Goal: Task Accomplishment & Management: Use online tool/utility

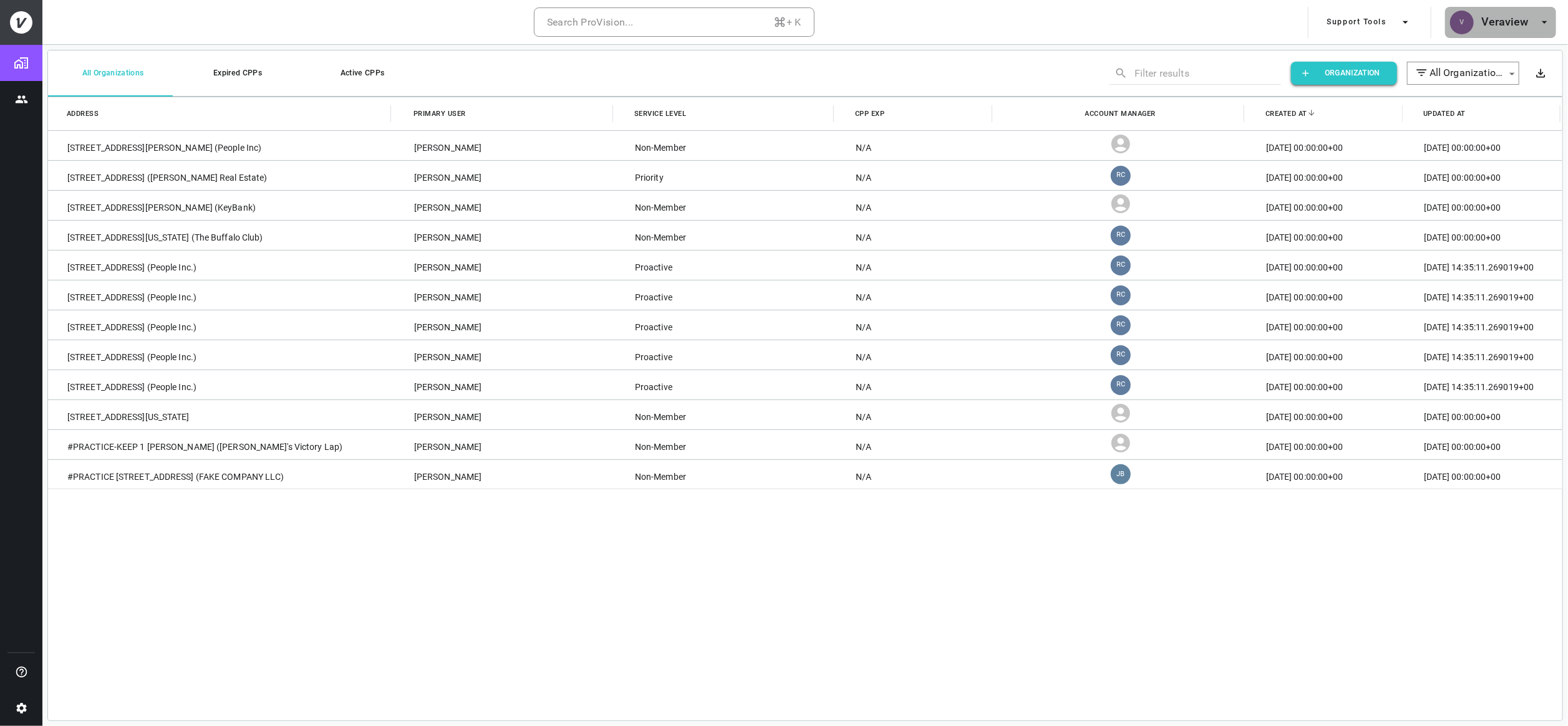
click at [1506, 21] on h6 "Veraview" at bounding box center [1505, 22] width 48 height 18
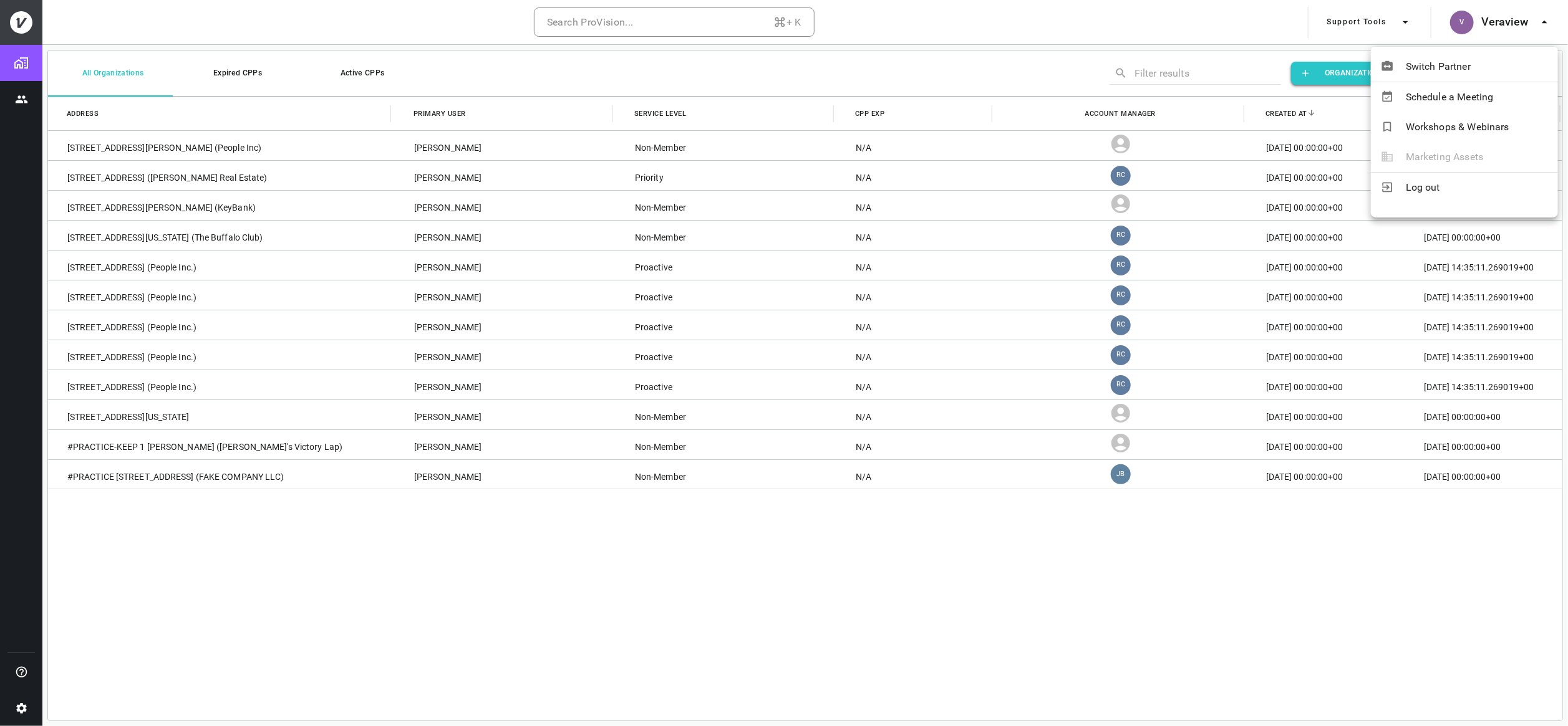
click at [17, 52] on div at bounding box center [784, 363] width 1568 height 726
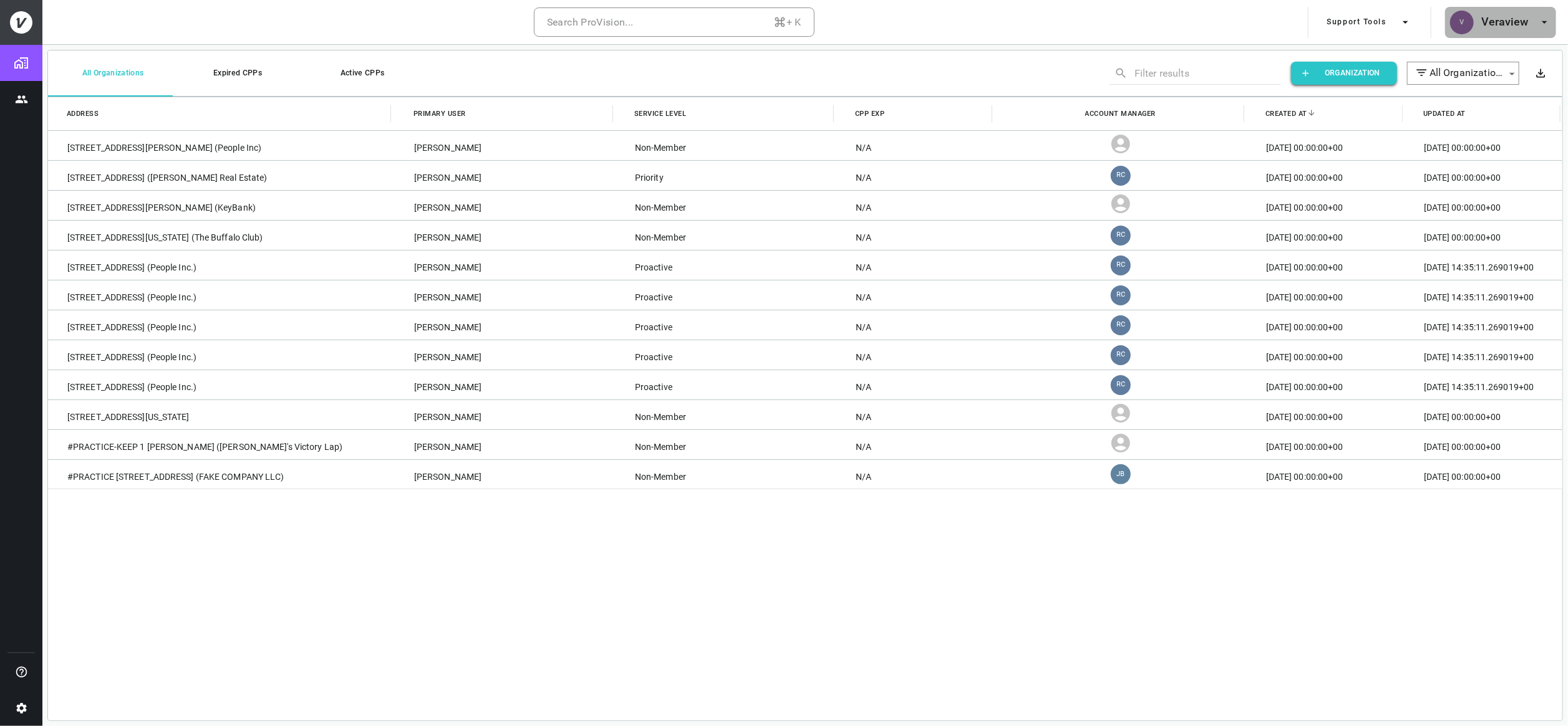
click at [1506, 22] on h6 "Veraview" at bounding box center [1505, 22] width 48 height 18
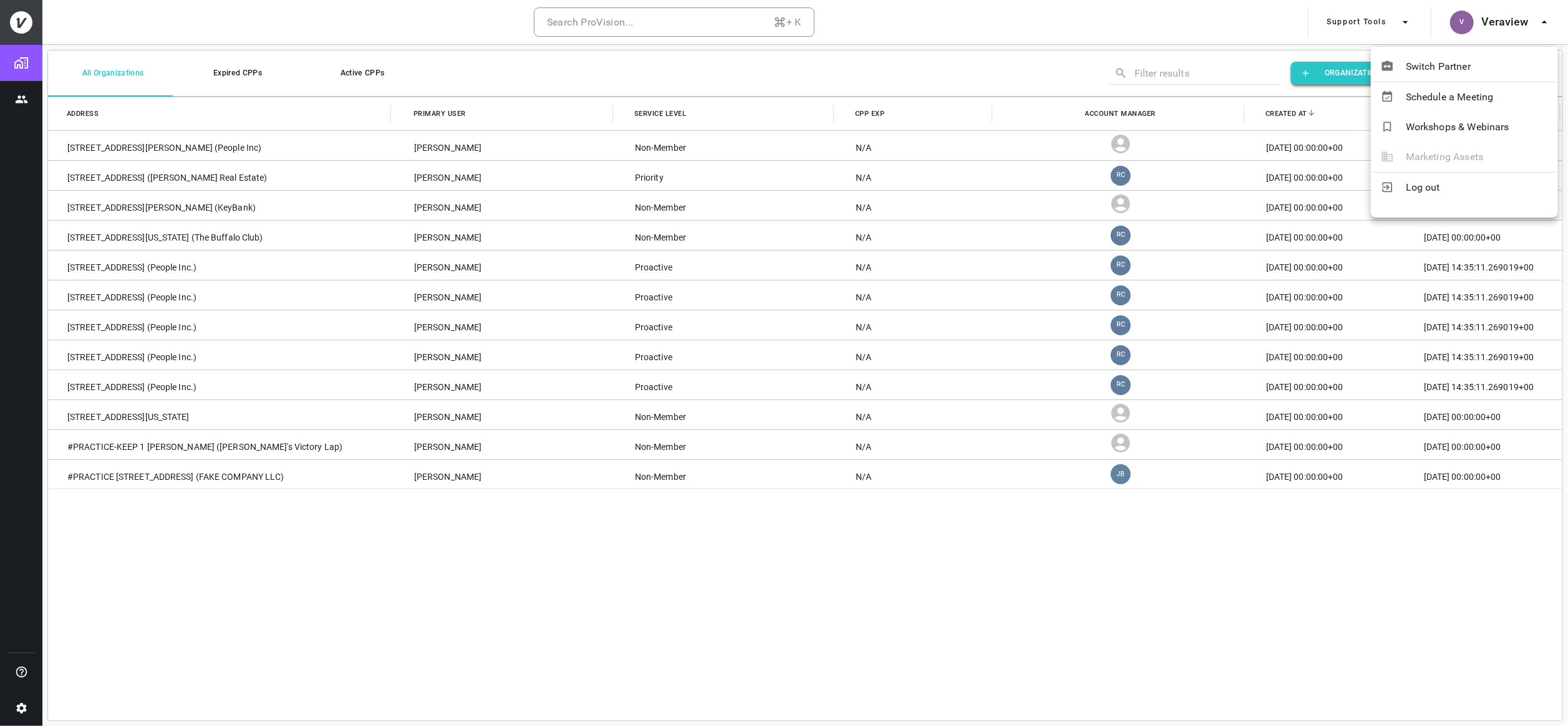
click at [1397, 19] on div at bounding box center [784, 363] width 1568 height 726
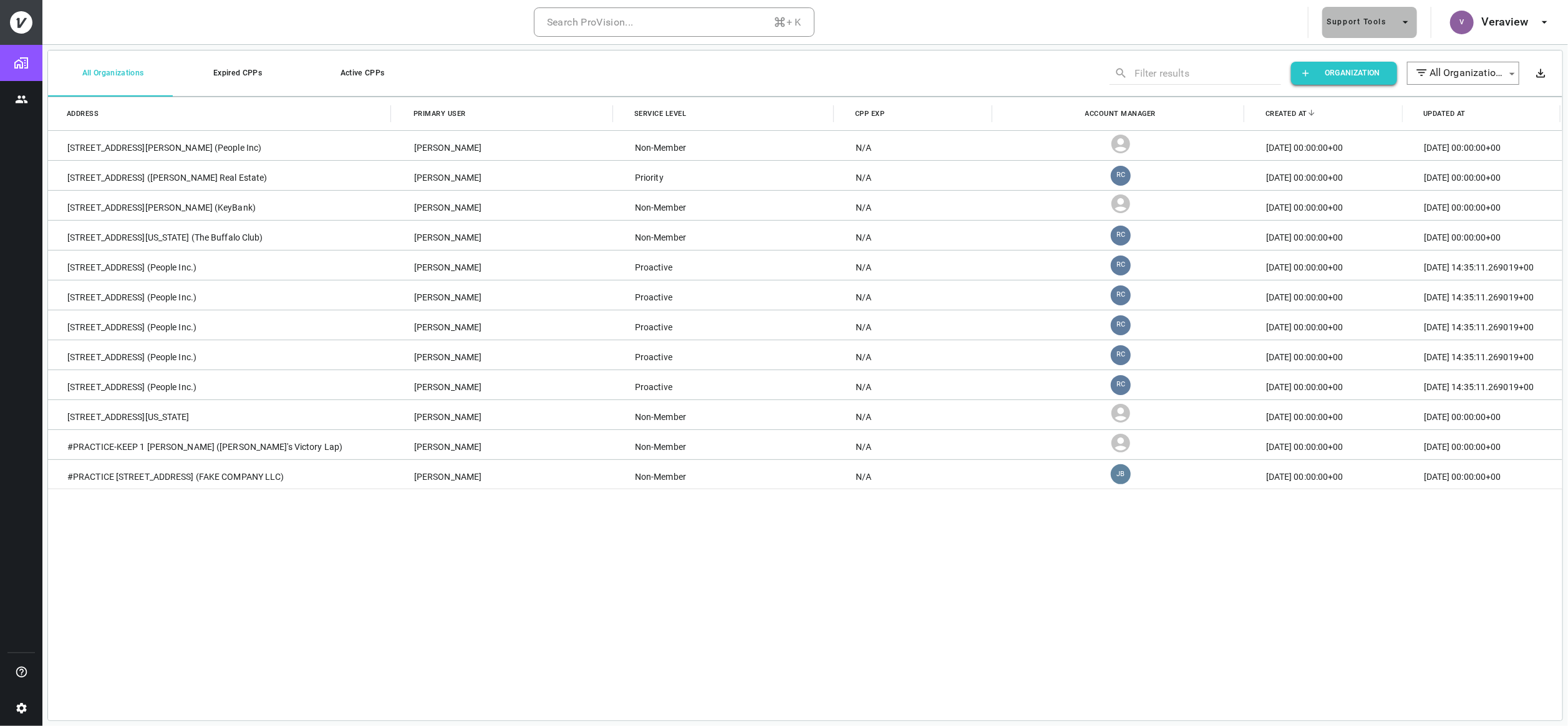
click at [1406, 20] on icon "button" at bounding box center [1405, 22] width 13 height 13
click at [1246, 15] on div at bounding box center [784, 363] width 1568 height 726
click at [1407, 22] on icon "button" at bounding box center [1405, 22] width 6 height 3
click at [1513, 22] on div at bounding box center [784, 363] width 1568 height 726
click at [1522, 20] on h6 "Veraview" at bounding box center [1505, 22] width 48 height 18
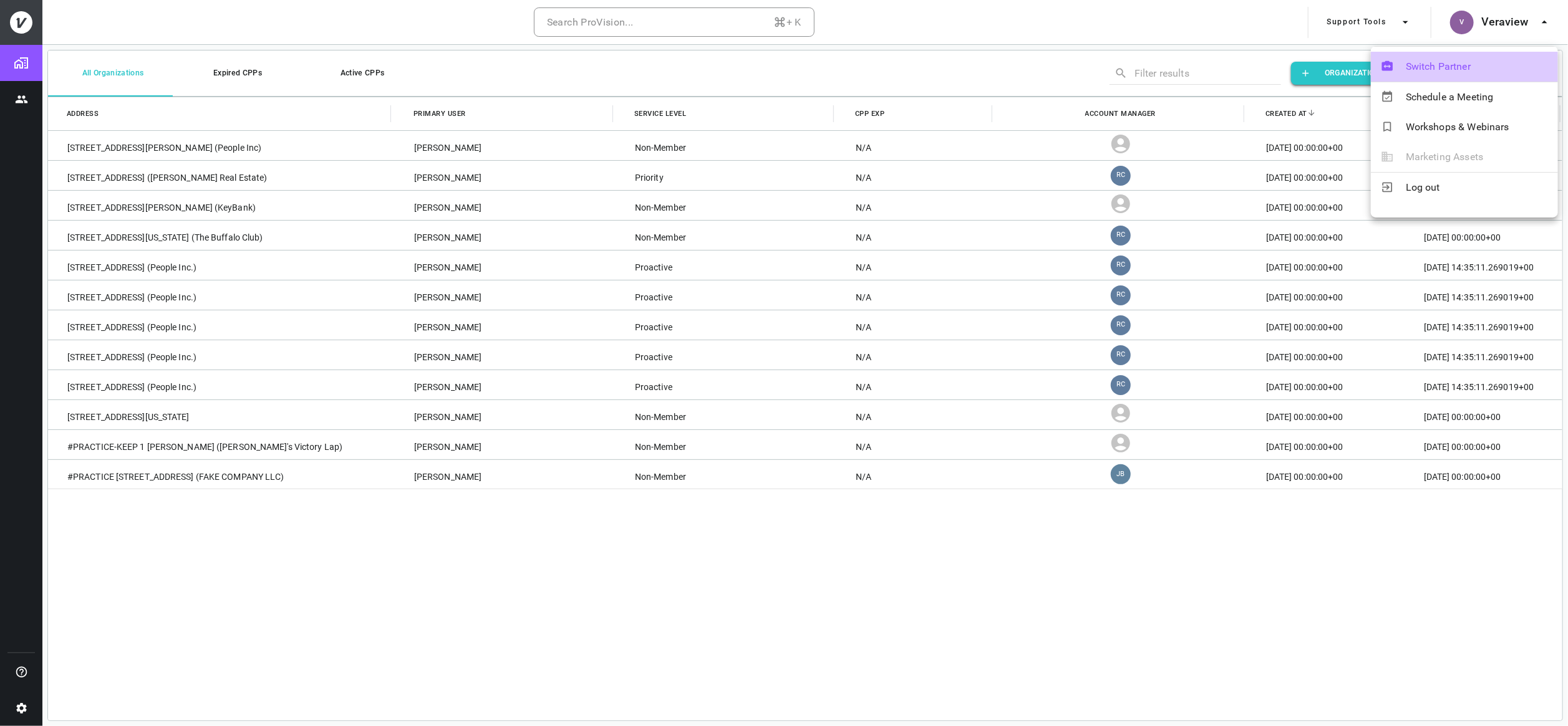
click at [1466, 67] on span "Switch Partner" at bounding box center [1477, 66] width 142 height 15
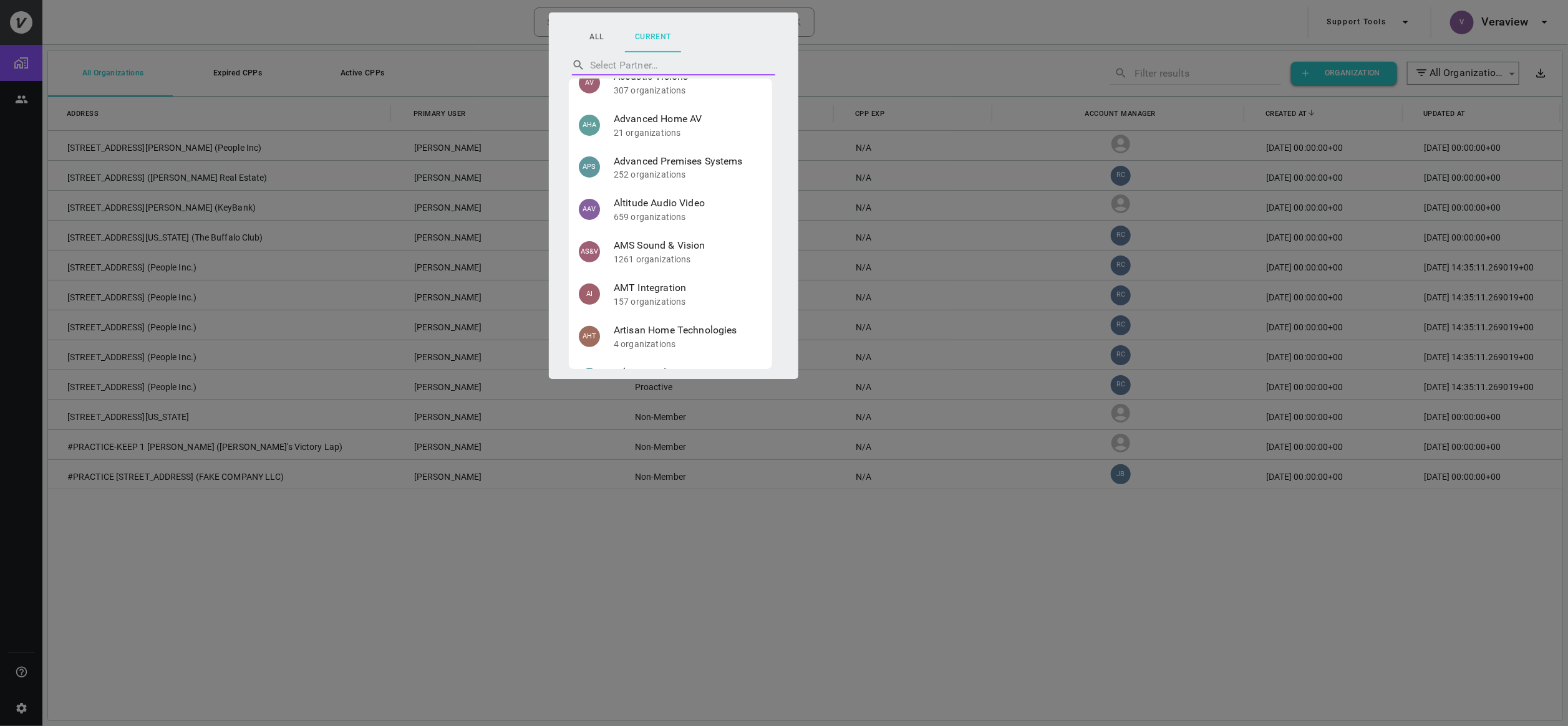
scroll to position [303, 0]
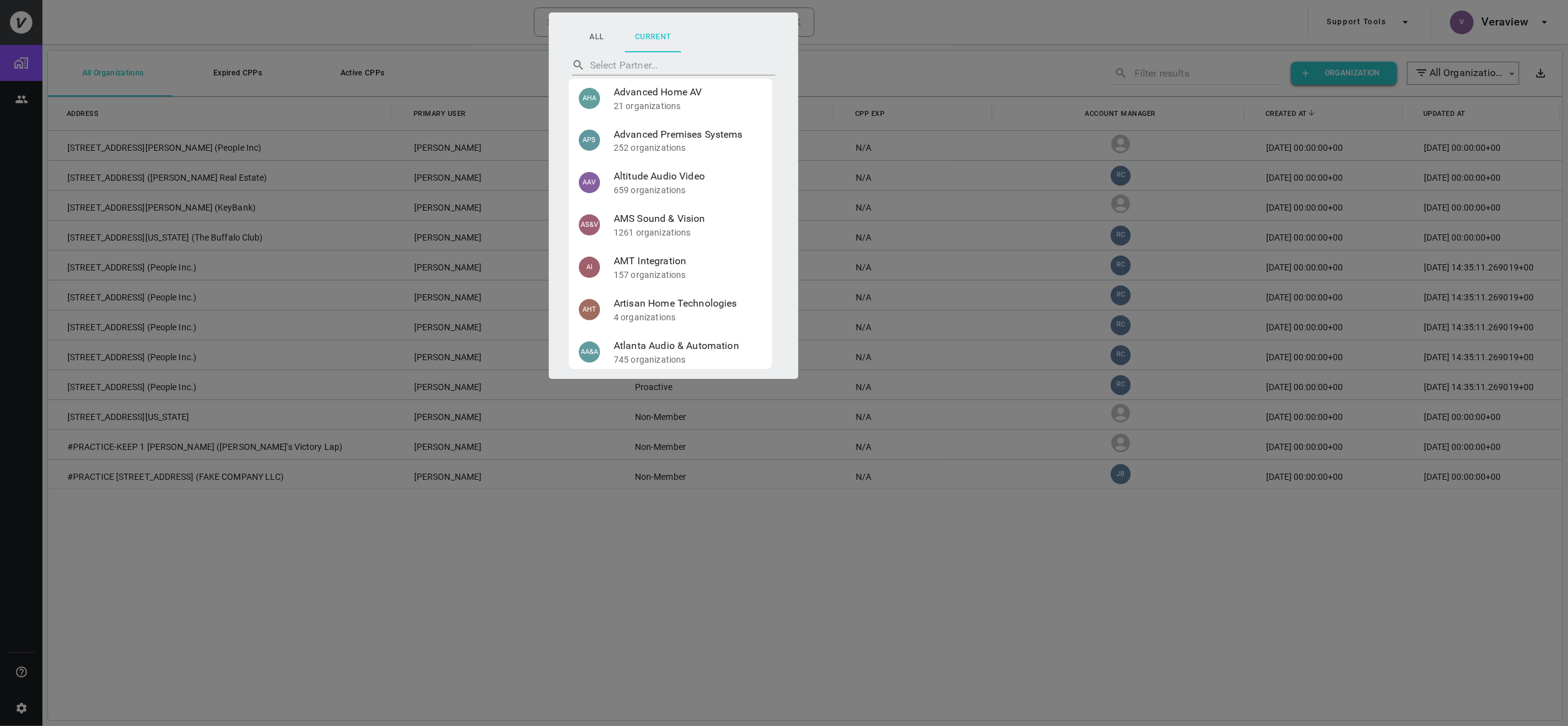
click at [80, 33] on div at bounding box center [784, 363] width 1568 height 726
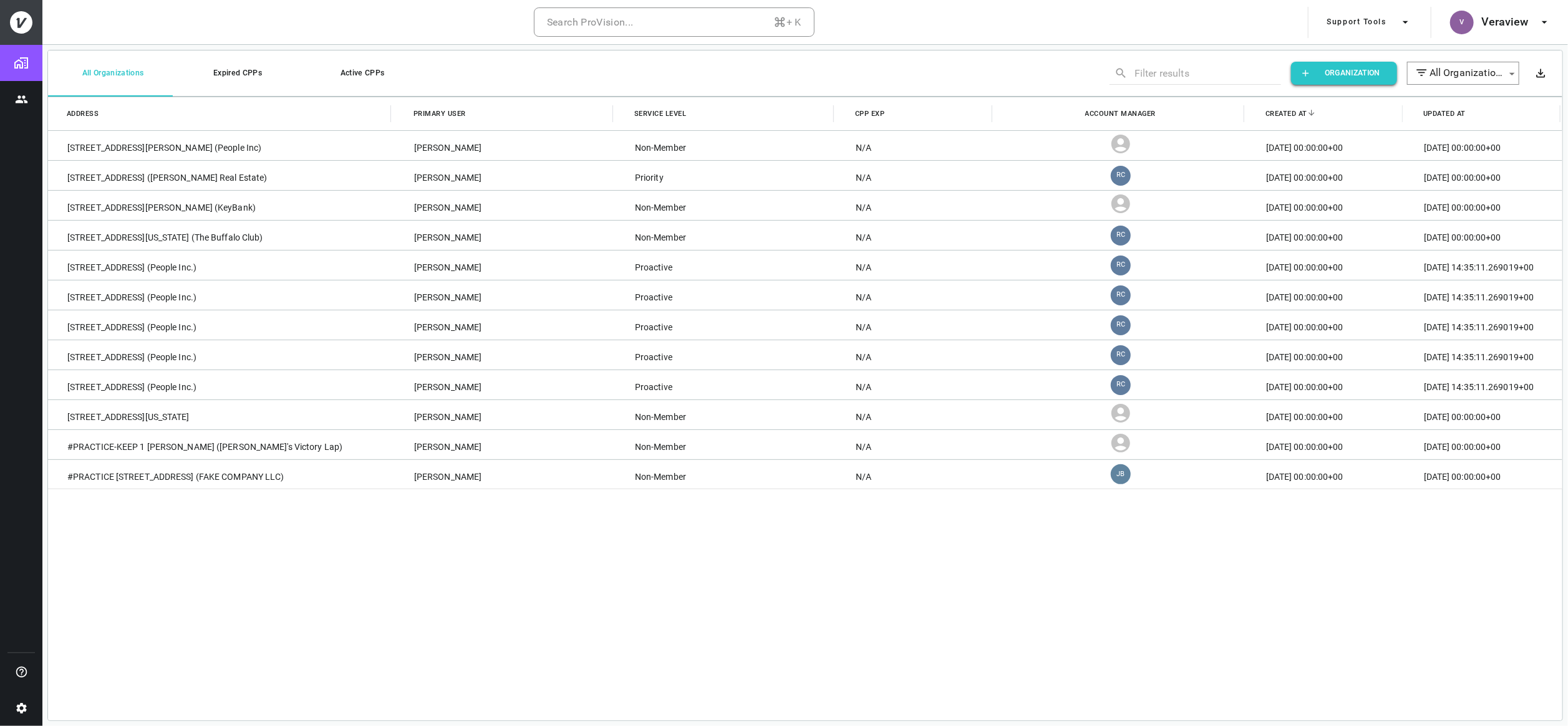
click at [22, 23] on icon at bounding box center [21, 22] width 23 height 22
click at [20, 19] on icon at bounding box center [21, 22] width 23 height 22
click at [24, 93] on icon "Users" at bounding box center [21, 100] width 13 height 13
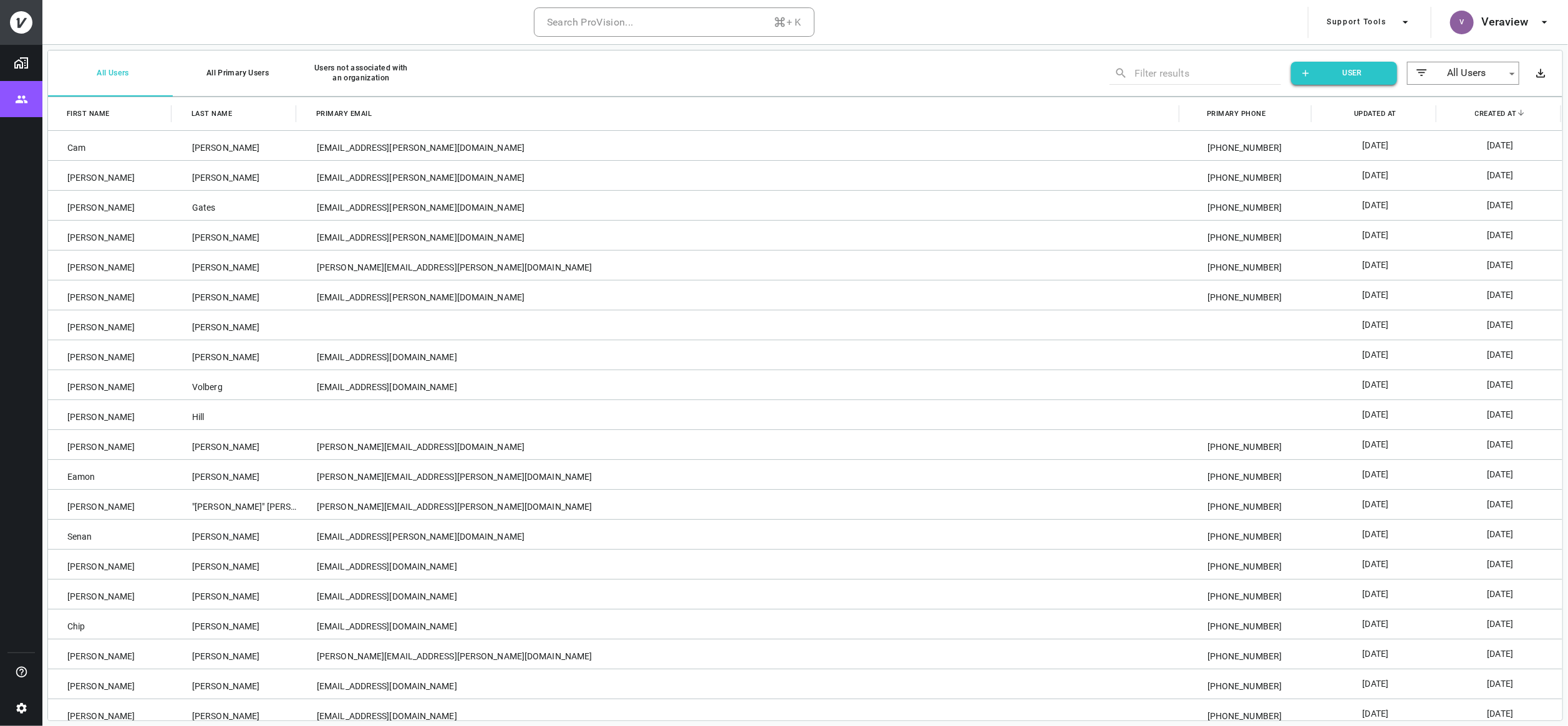
click at [23, 17] on icon at bounding box center [21, 22] width 23 height 22
click at [658, 17] on button "Search ProVision... + K" at bounding box center [674, 22] width 281 height 30
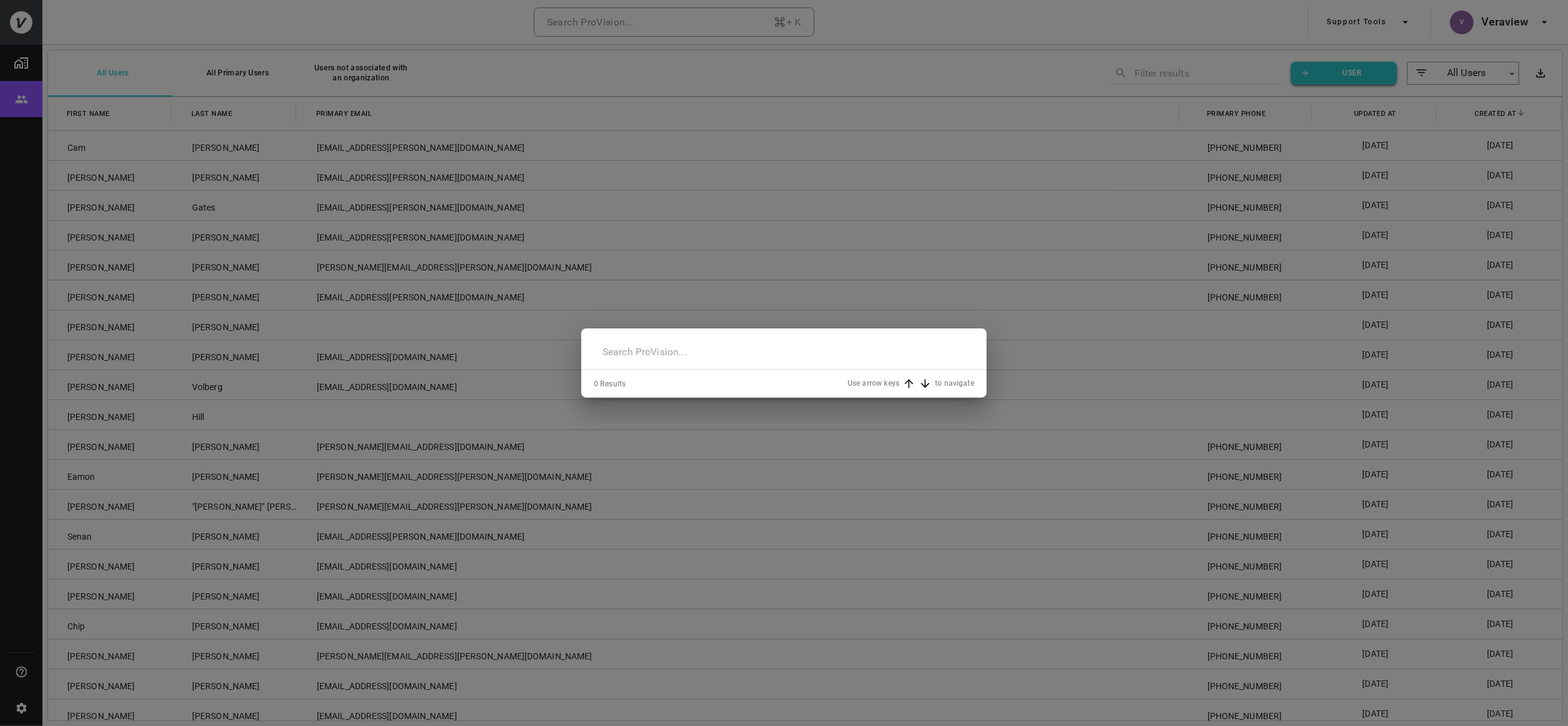
click at [1236, 22] on div "​ 0 Results Use arrow keys to navigate" at bounding box center [784, 363] width 1568 height 726
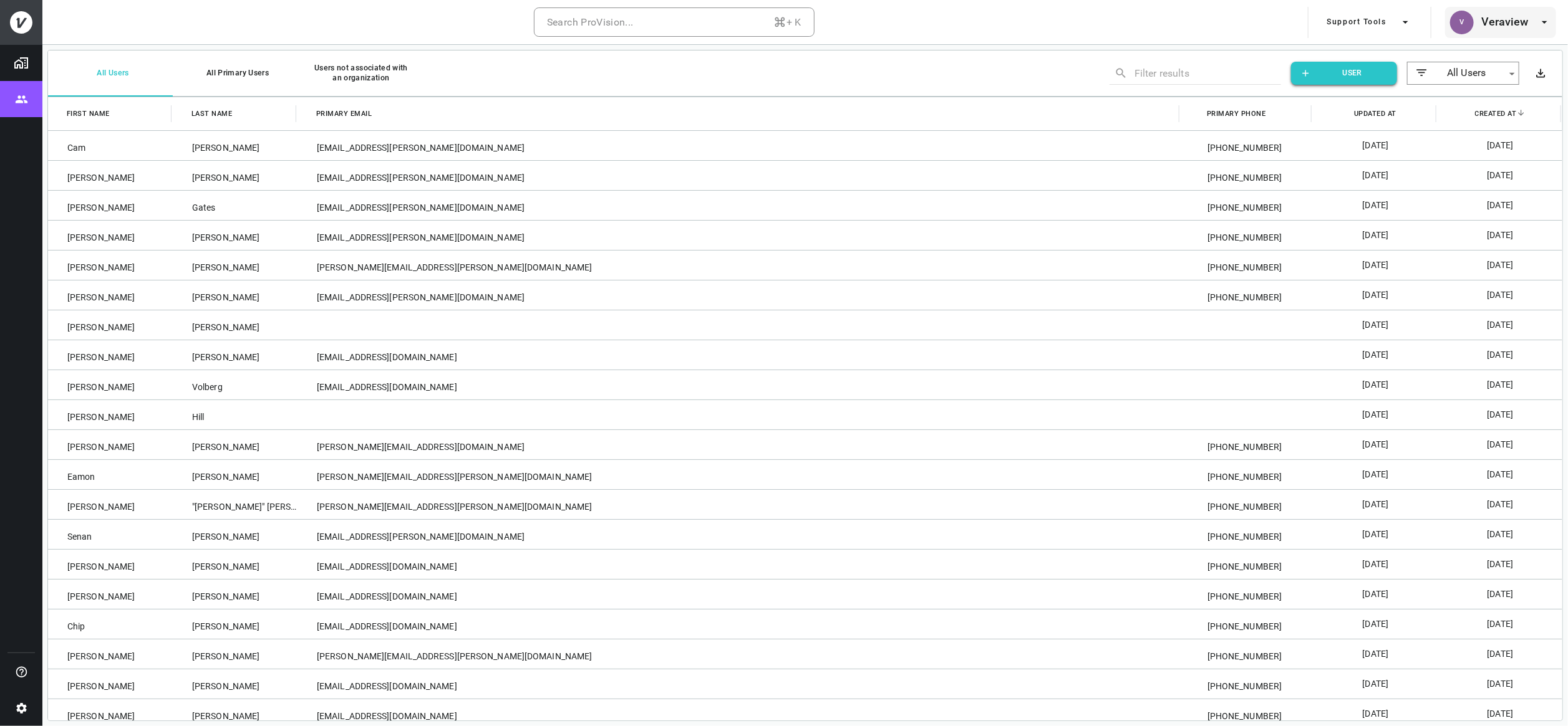
click at [1508, 18] on h6 "Veraview" at bounding box center [1505, 22] width 48 height 18
click at [1279, 24] on div at bounding box center [784, 363] width 1568 height 726
